Goal: Navigation & Orientation: Find specific page/section

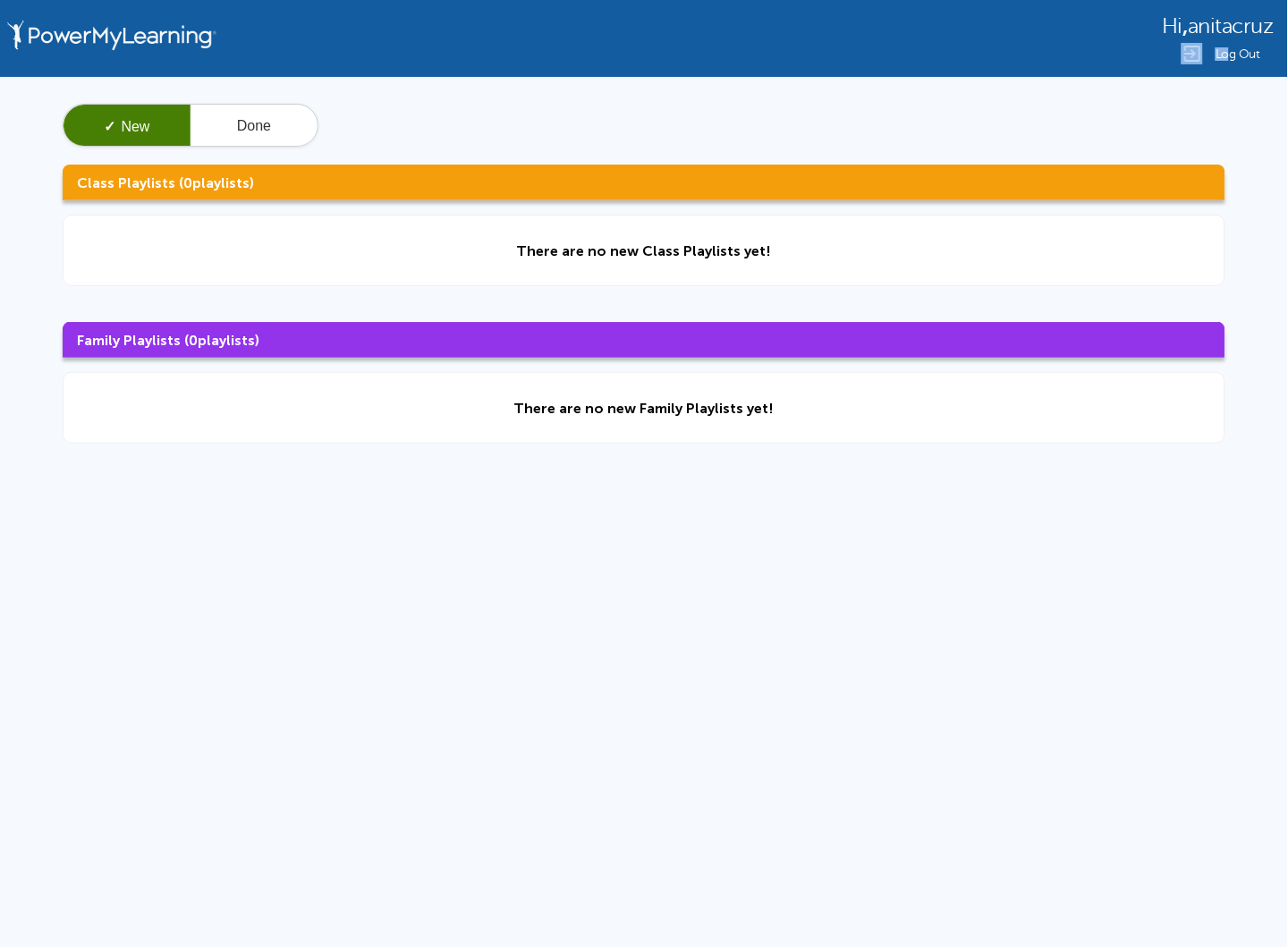
drag, startPoint x: 1232, startPoint y: 45, endPoint x: 1071, endPoint y: 43, distance: 161.0
click at [1071, 43] on div "Hi , anitacruz Log Out" at bounding box center [644, 38] width 1288 height 77
click at [1171, 26] on span "Hi" at bounding box center [1172, 26] width 21 height 24
click at [246, 126] on button "Done" at bounding box center [254, 126] width 127 height 42
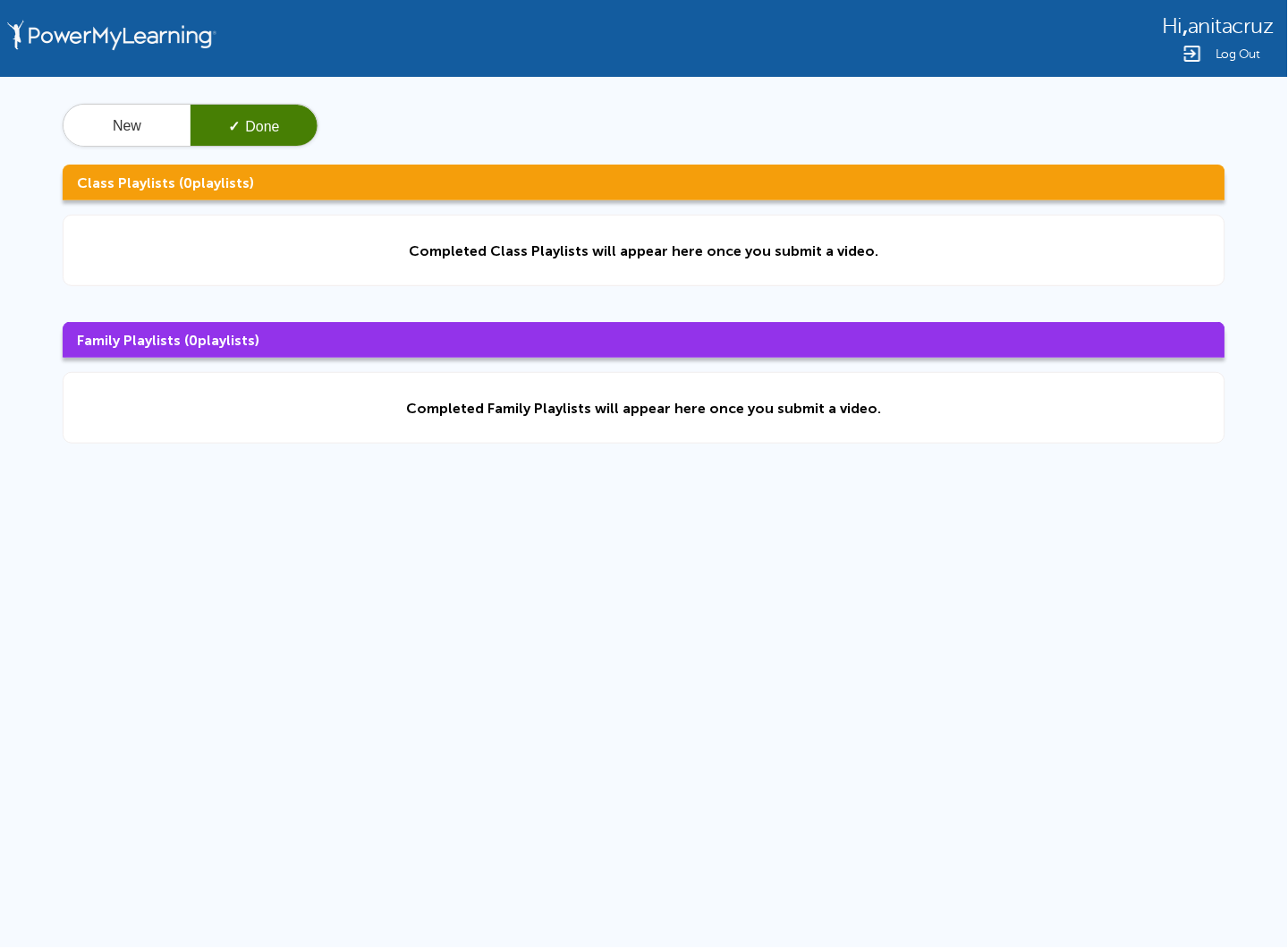
click at [150, 27] on img at bounding box center [112, 38] width 219 height 77
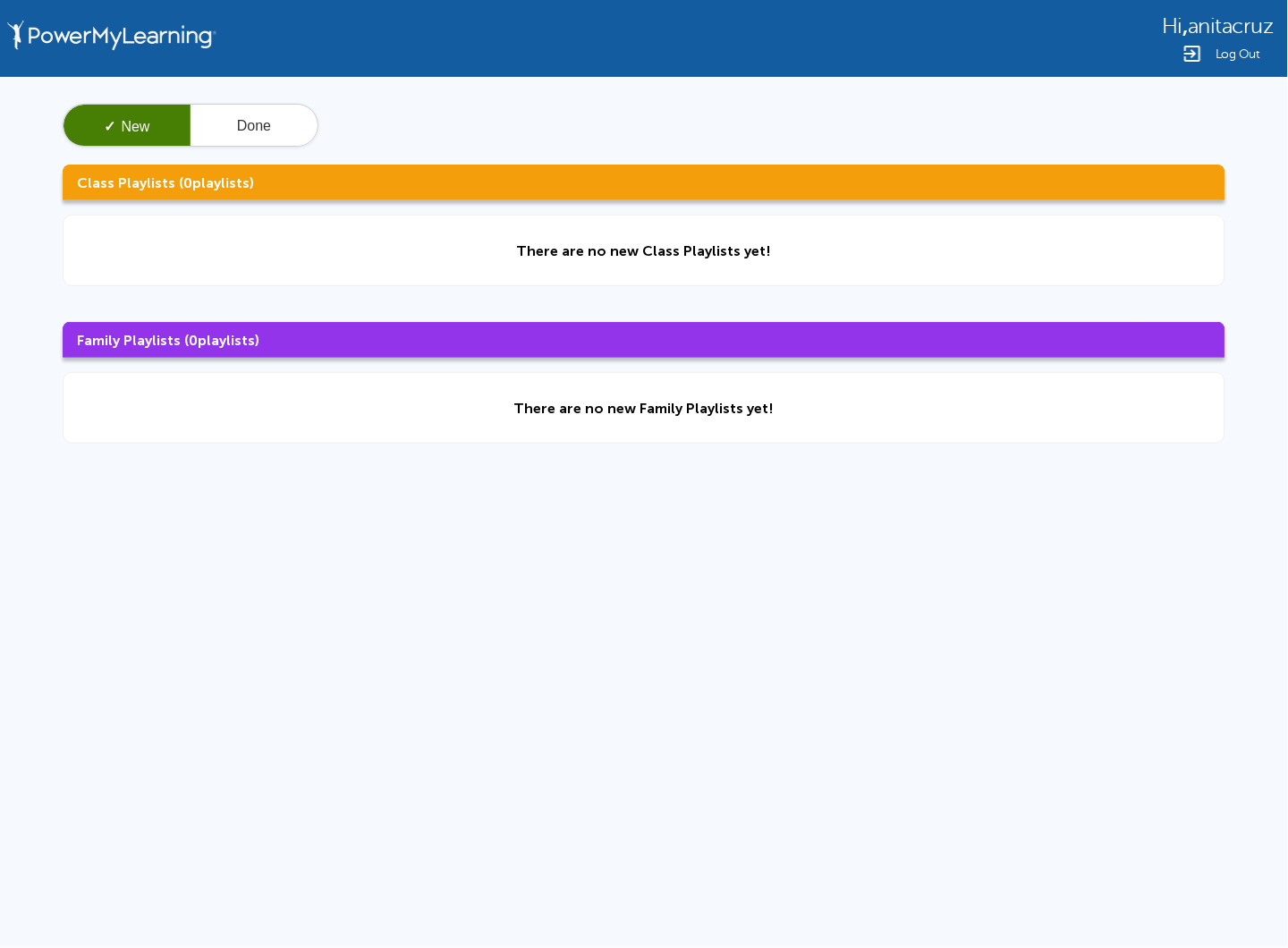
click at [147, 40] on img at bounding box center [112, 38] width 219 height 77
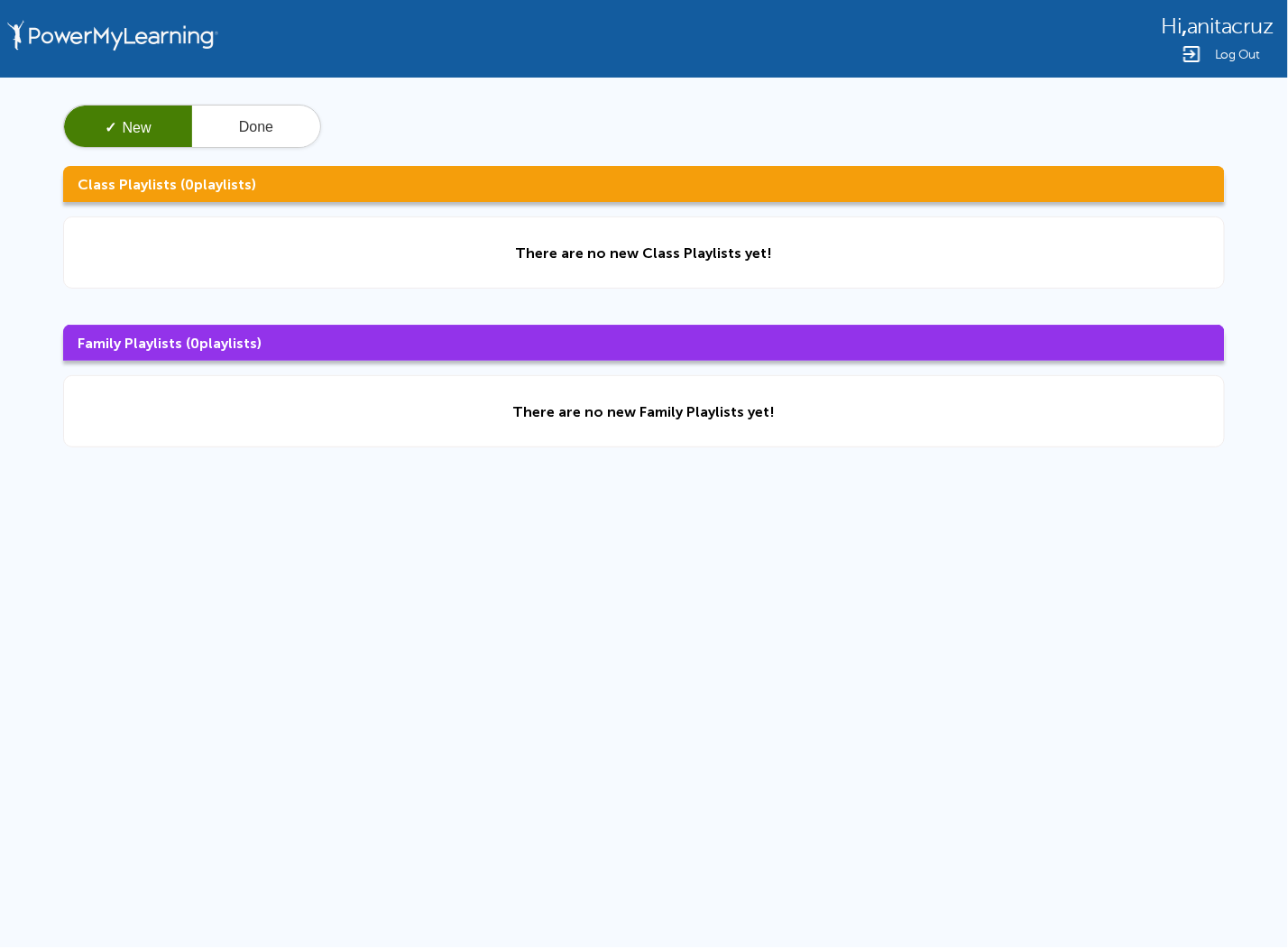
click at [1235, 49] on span "Log Out" at bounding box center [1237, 54] width 45 height 14
